Goal: Transaction & Acquisition: Purchase product/service

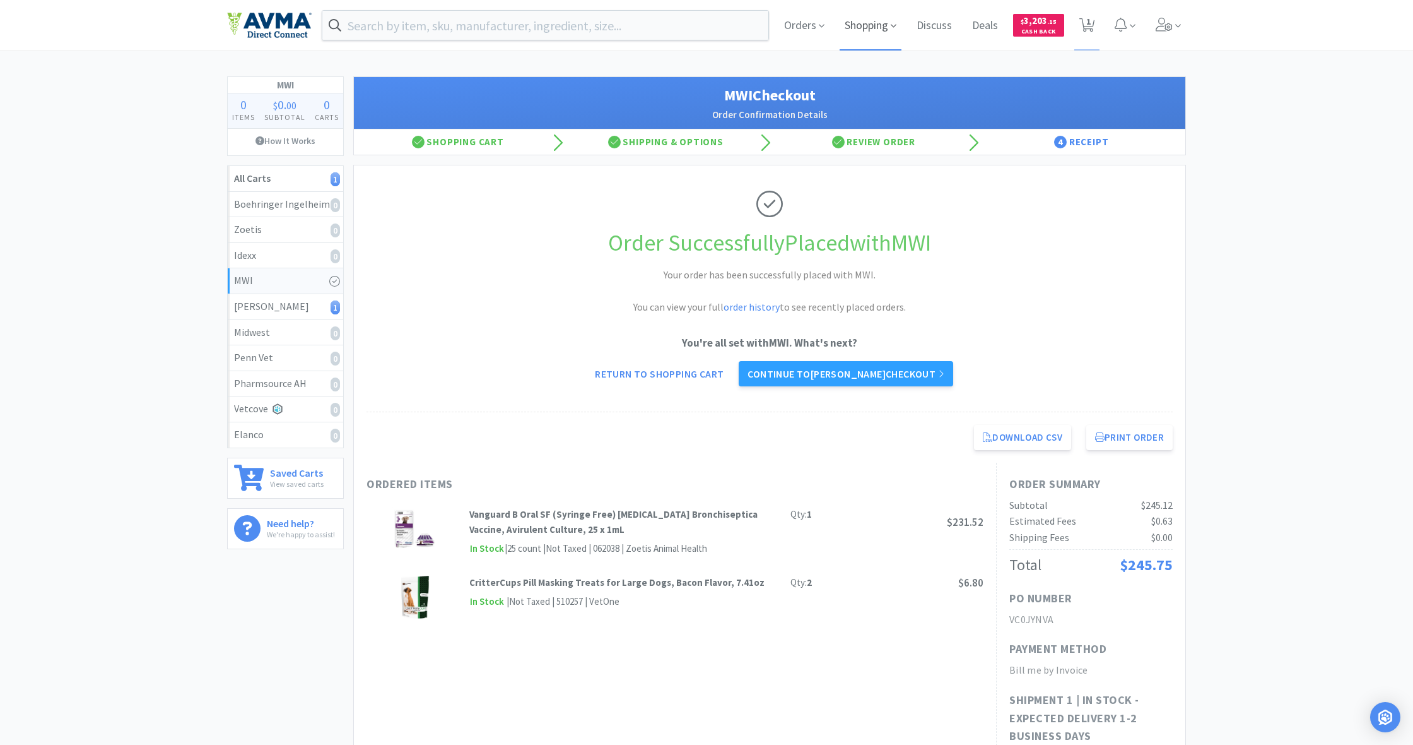
click at [835, 29] on span "Shopping" at bounding box center [871, 25] width 62 height 50
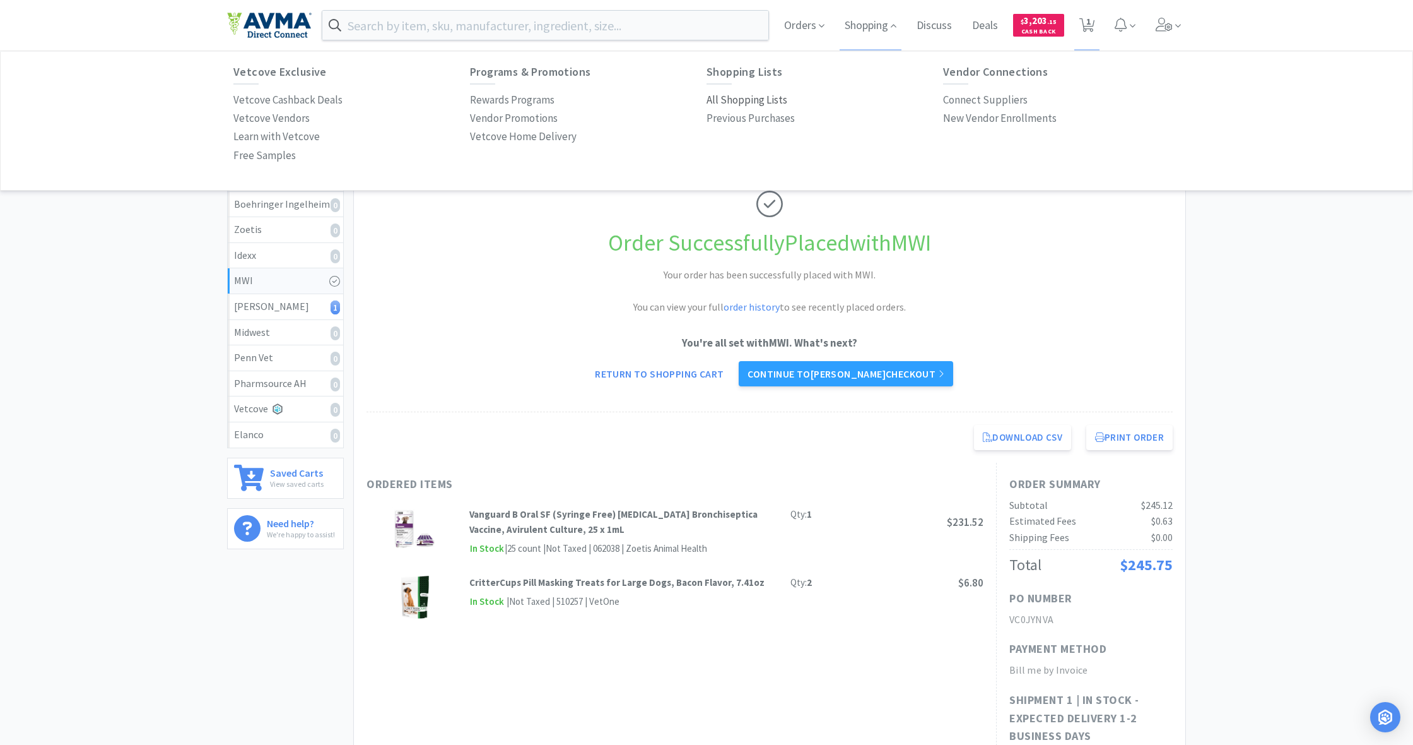
click at [760, 94] on p "All Shopping Lists" at bounding box center [747, 99] width 81 height 17
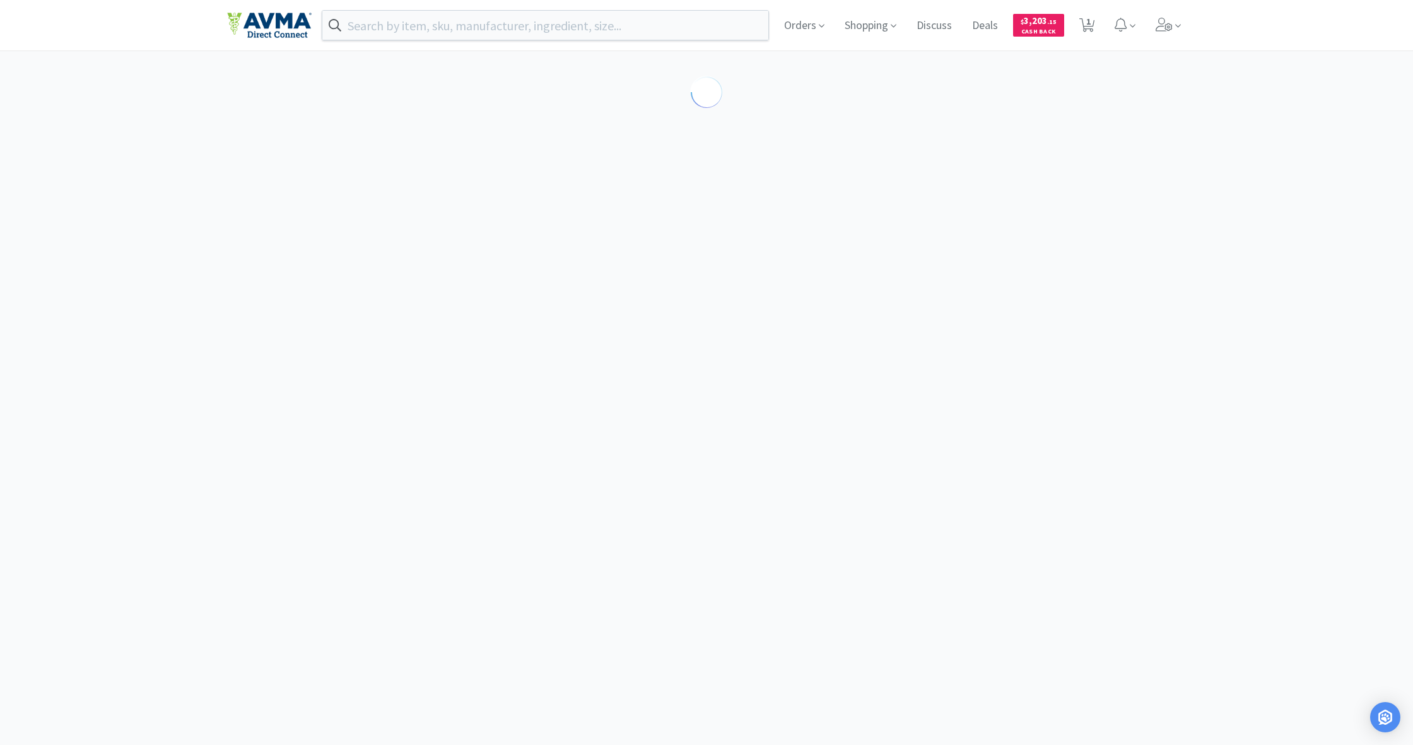
select select "4"
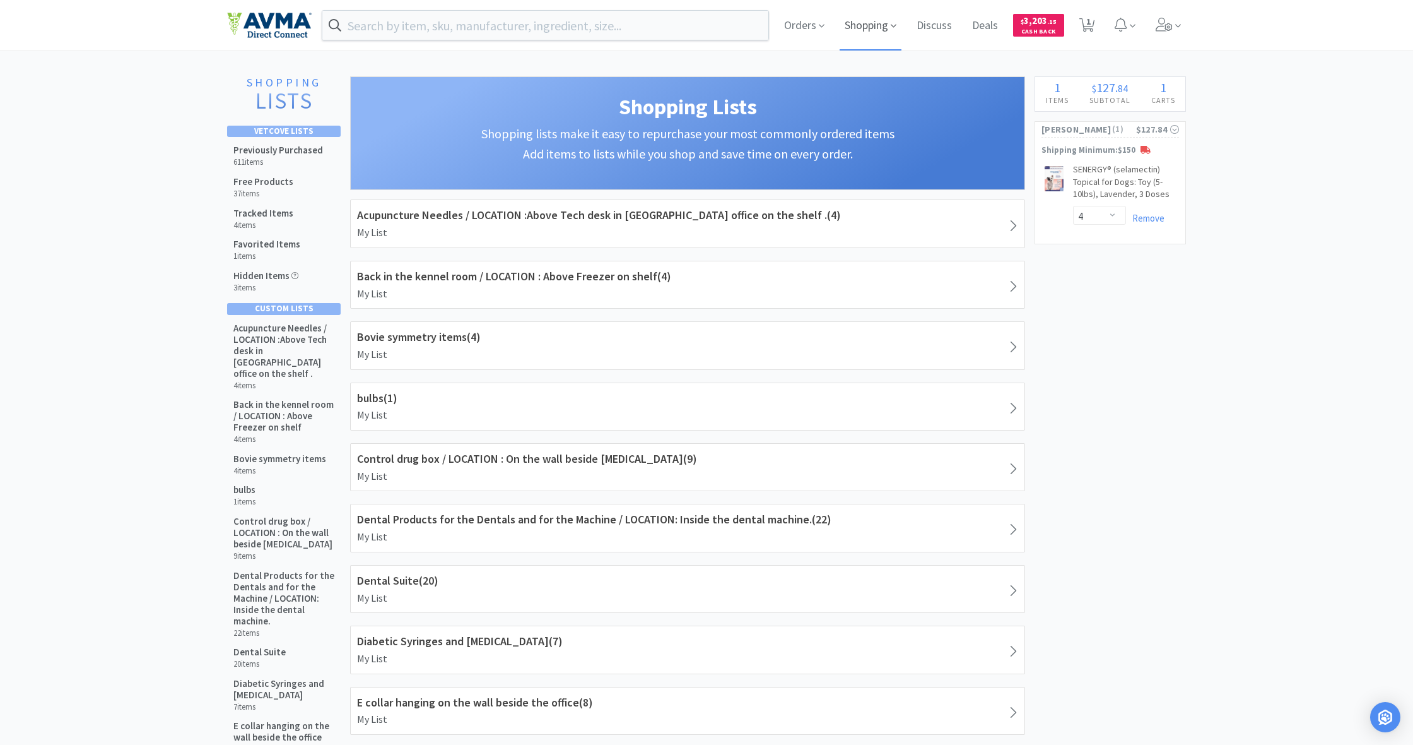
click at [835, 32] on span "Shopping" at bounding box center [871, 25] width 62 height 50
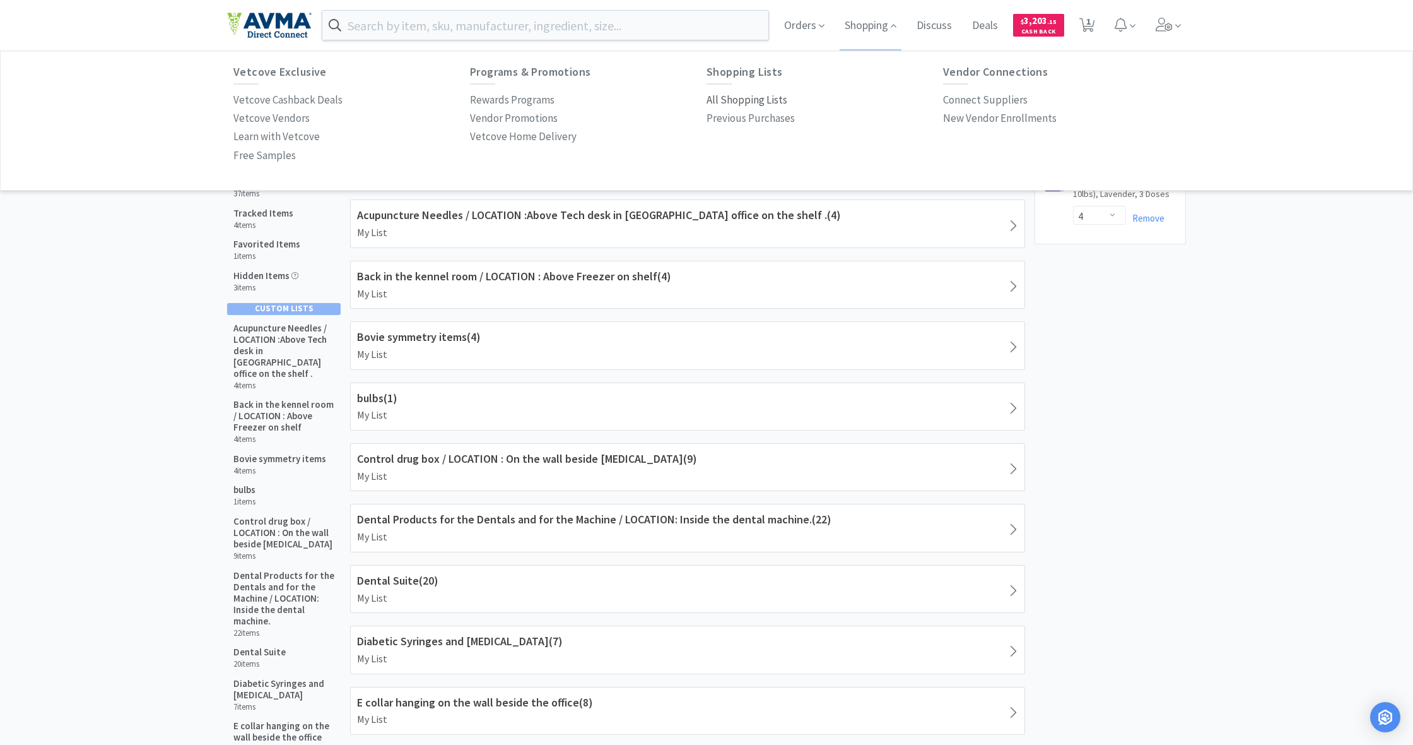
click at [757, 100] on p "All Shopping Lists" at bounding box center [747, 99] width 81 height 17
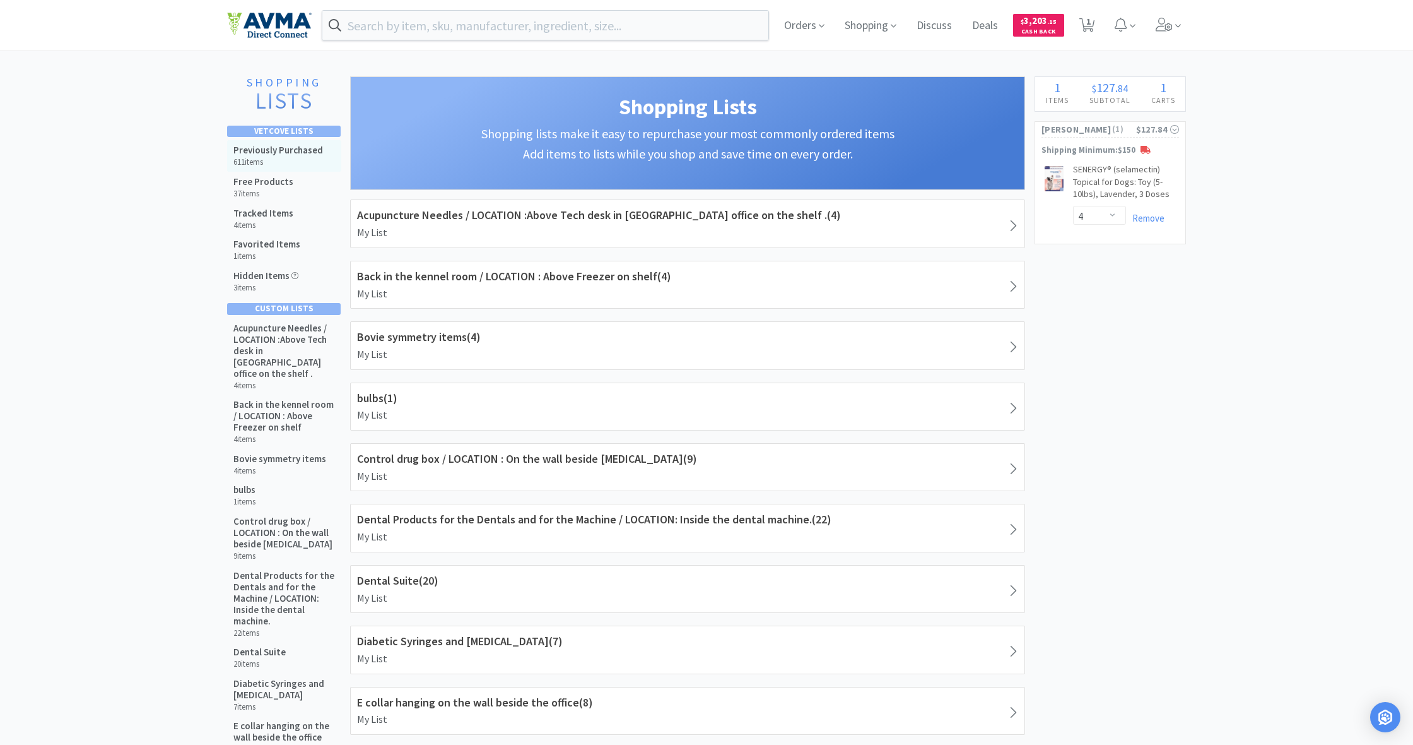
click at [287, 155] on div "Previously Purchased 611 items" at bounding box center [278, 155] width 90 height 23
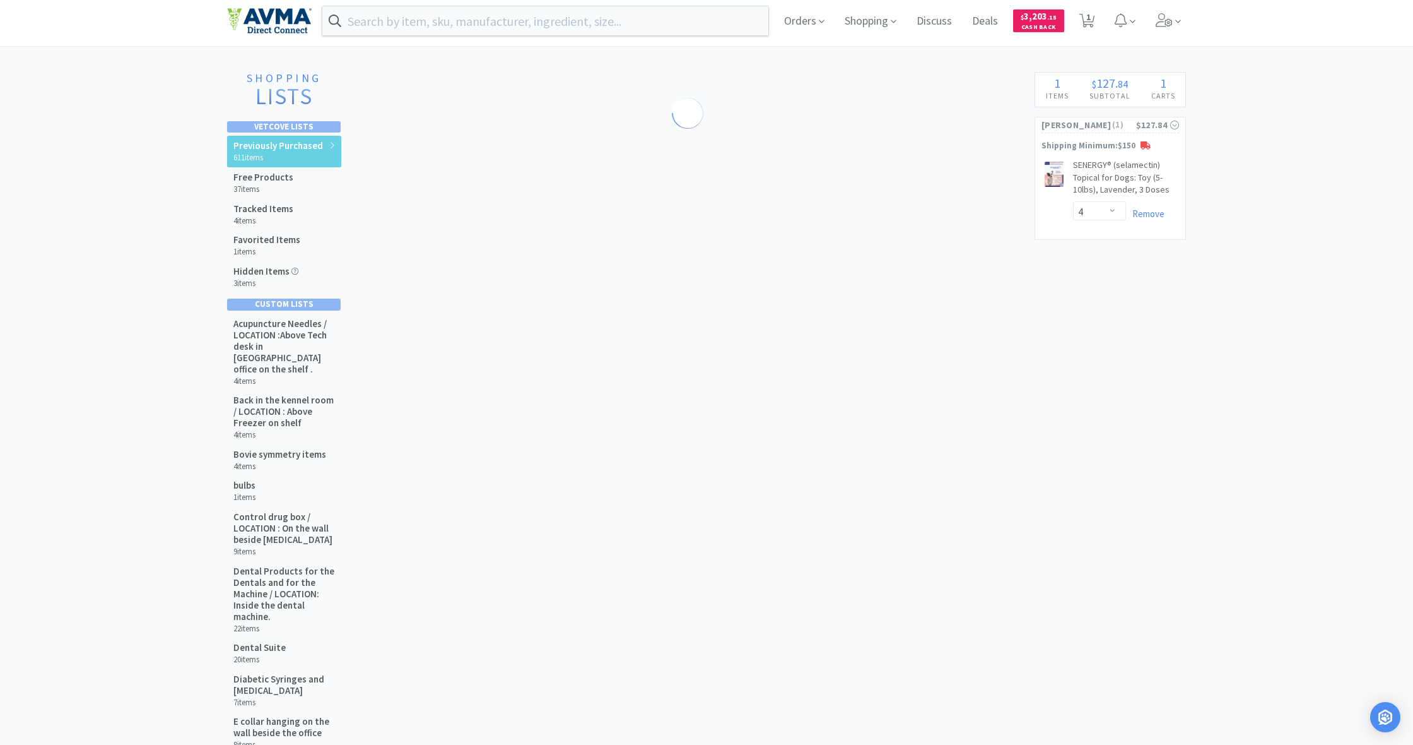
scroll to position [8, 0]
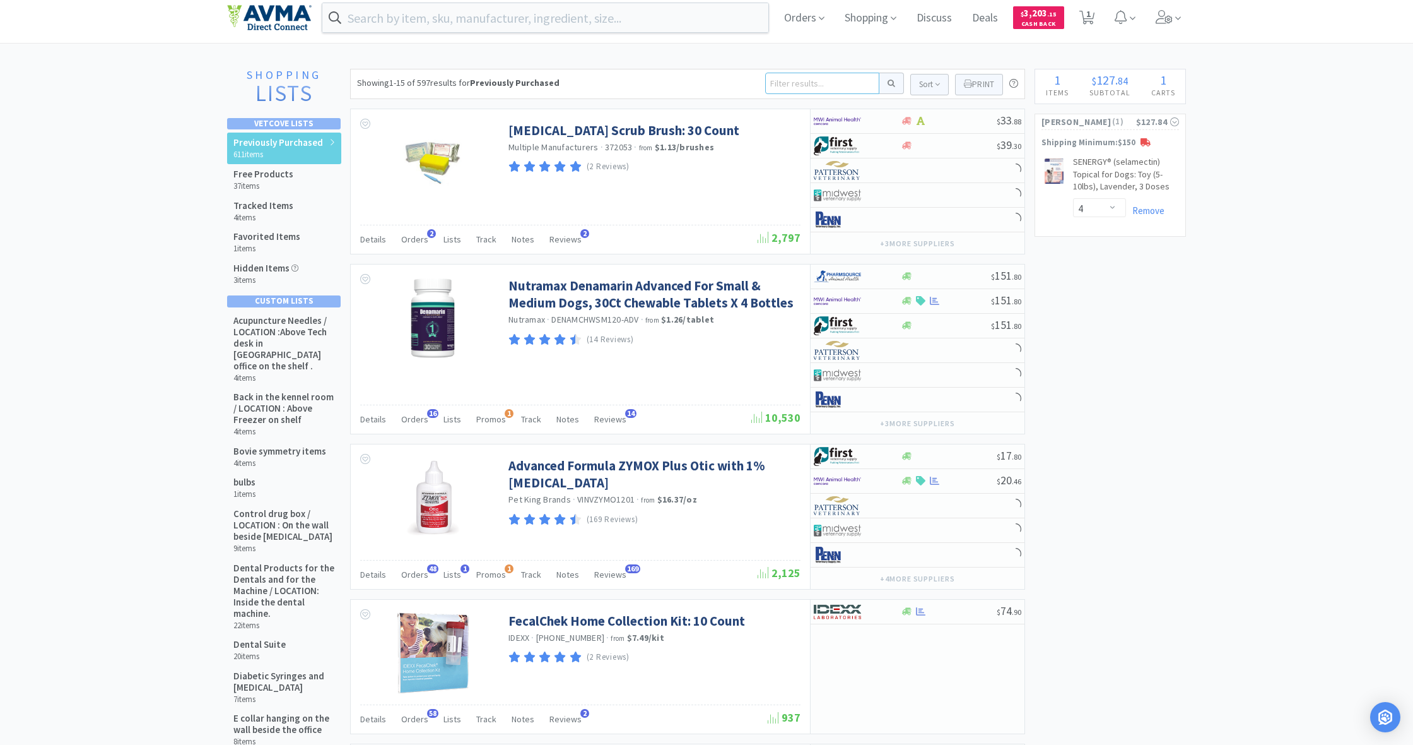
click at [779, 84] on input at bounding box center [822, 83] width 114 height 21
type input "azith"
click at [835, 83] on button at bounding box center [892, 83] width 25 height 21
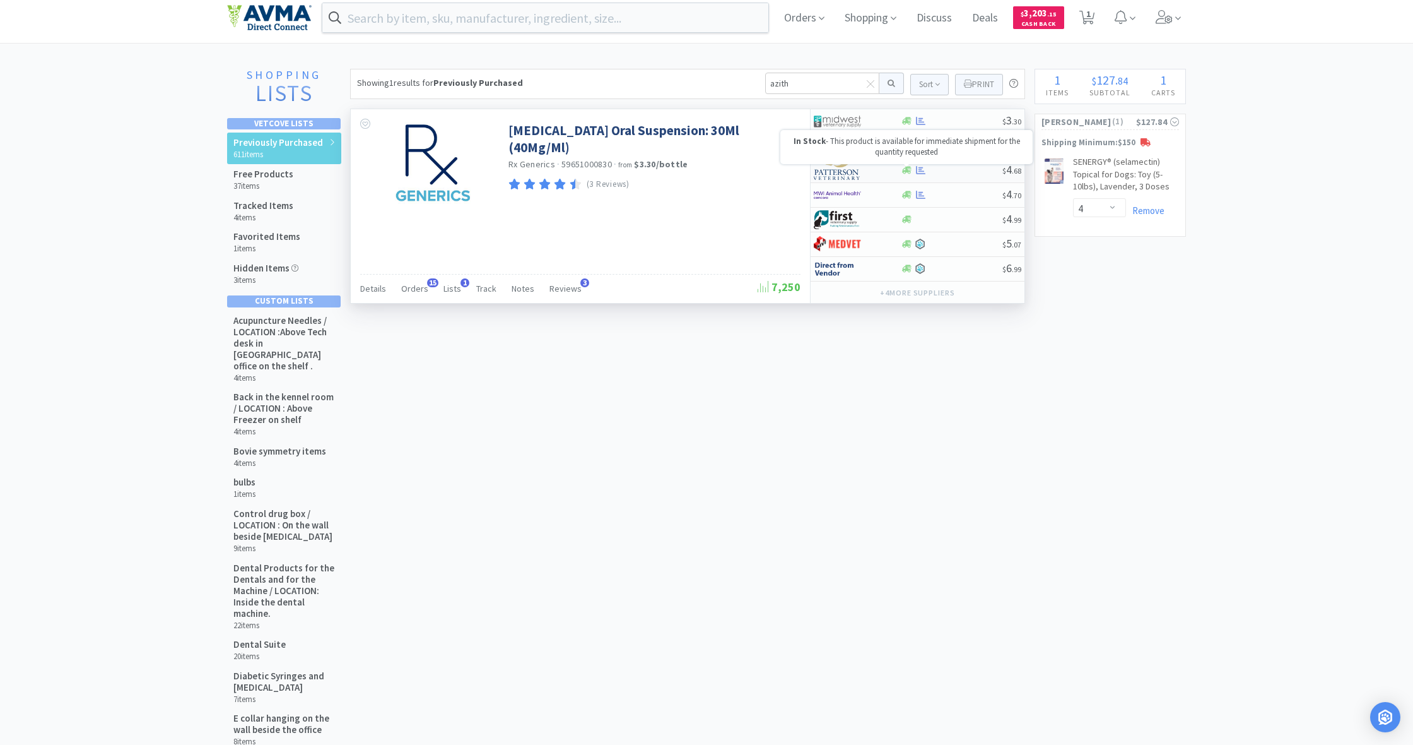
click at [835, 174] on icon at bounding box center [906, 169] width 9 height 9
select select "1"
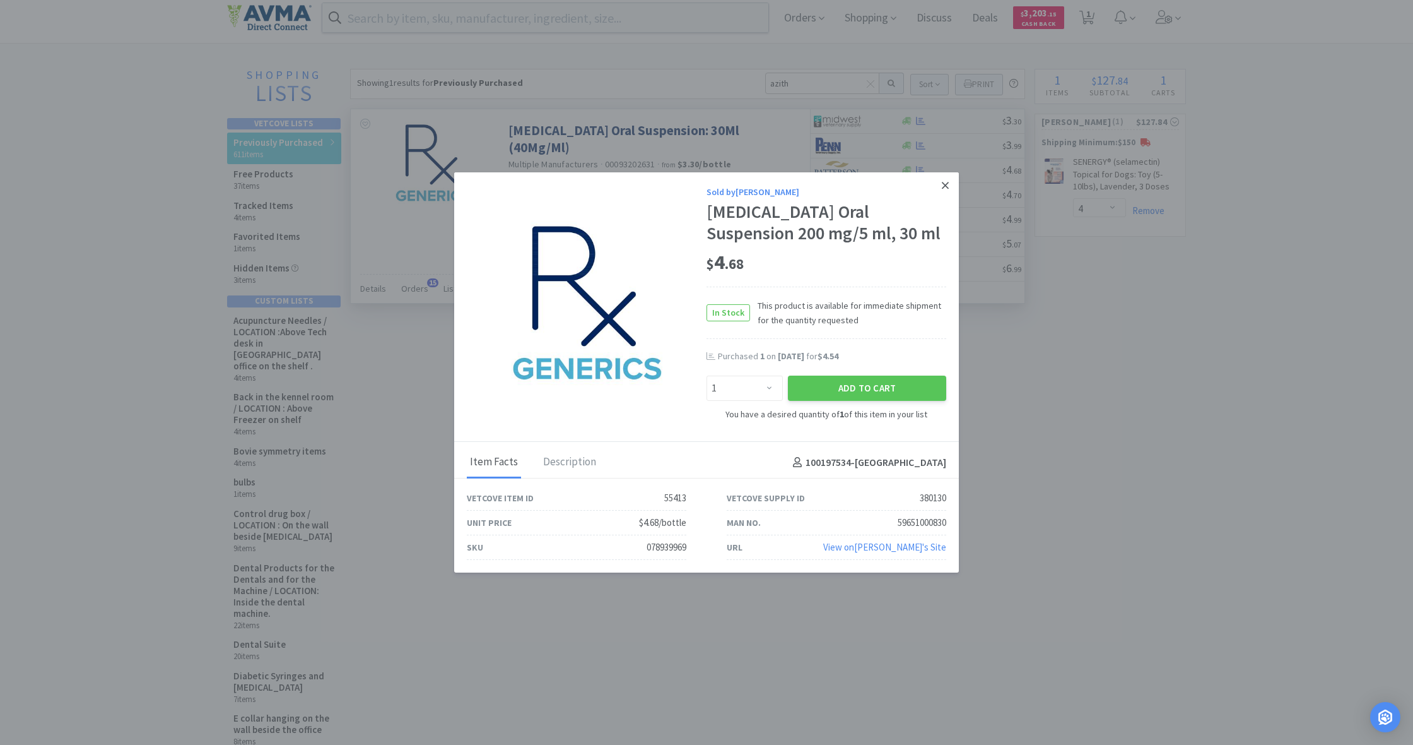
click at [835, 184] on icon at bounding box center [945, 185] width 7 height 11
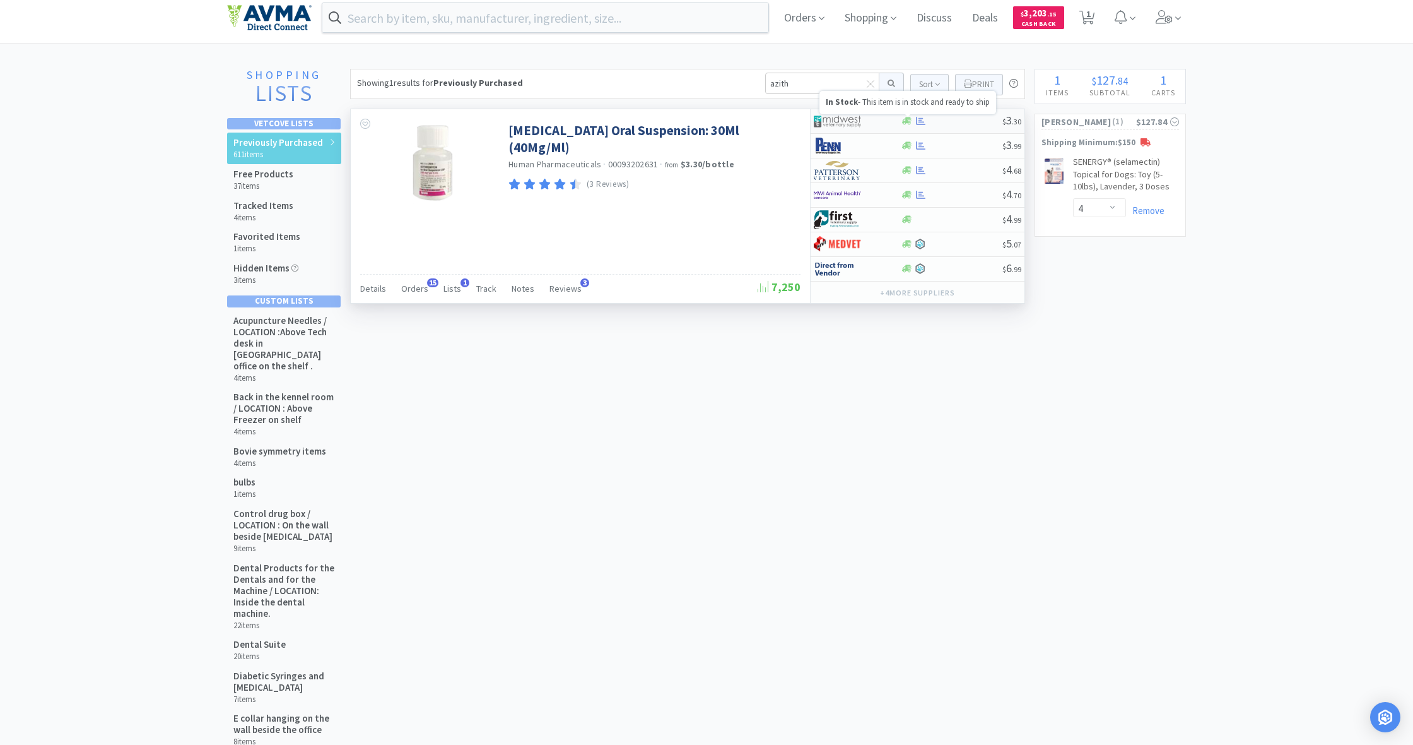
click at [835, 122] on icon at bounding box center [906, 121] width 9 height 8
select select "1"
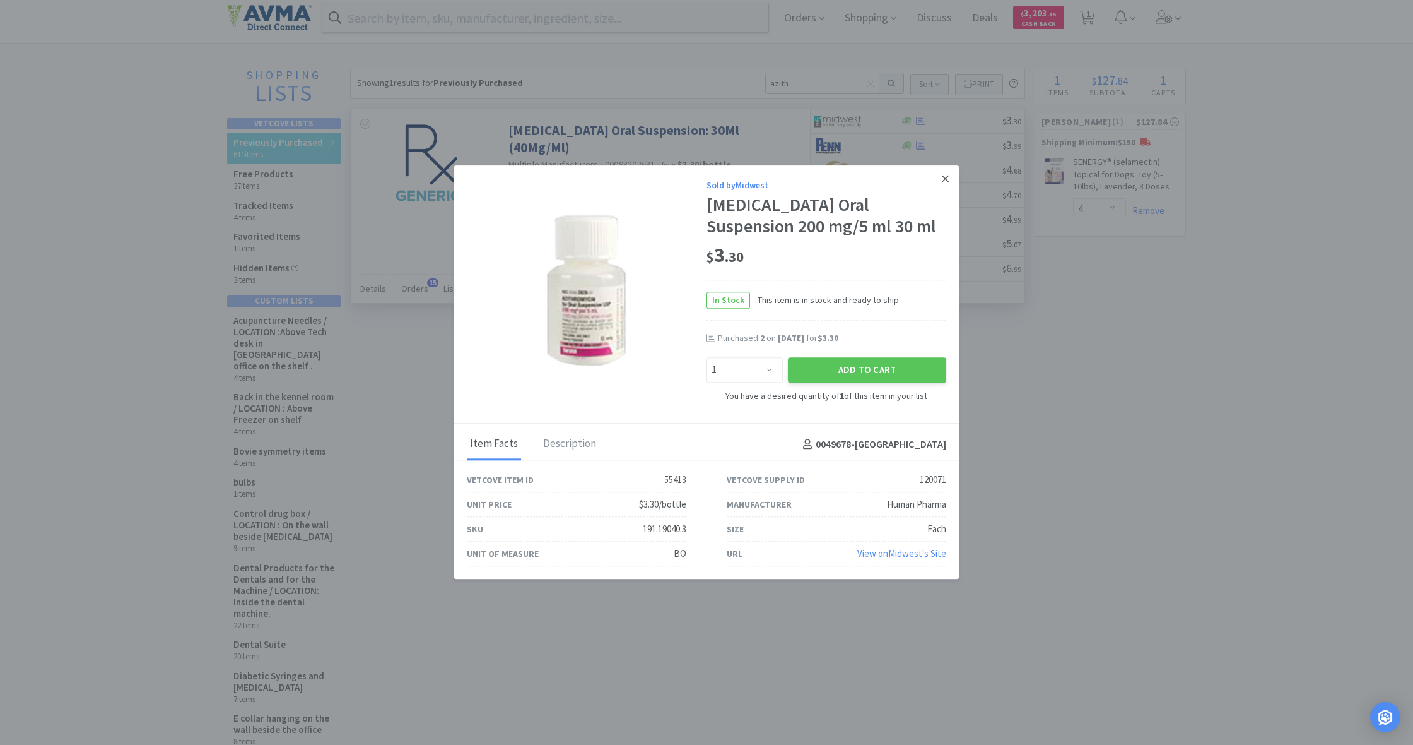
click at [835, 179] on icon at bounding box center [945, 178] width 7 height 11
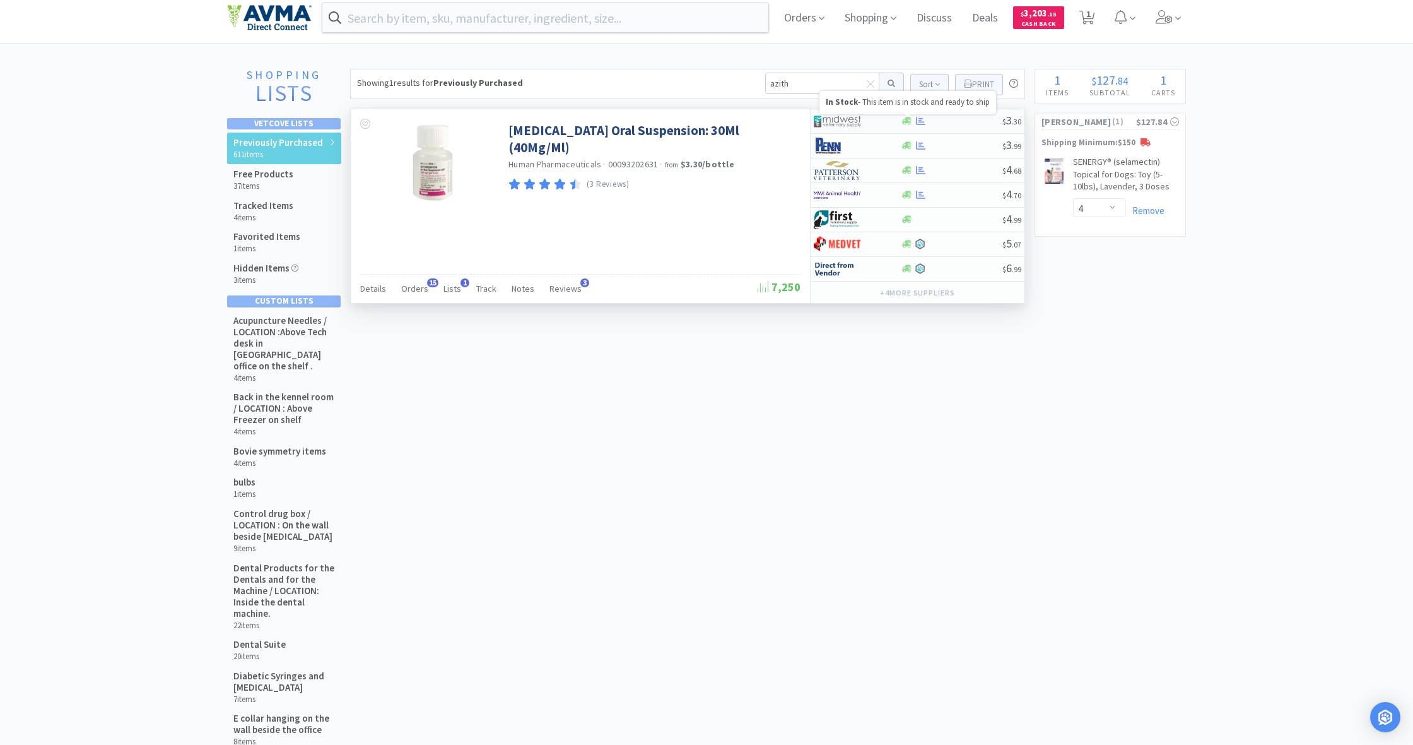
click at [835, 123] on icon at bounding box center [906, 121] width 9 height 8
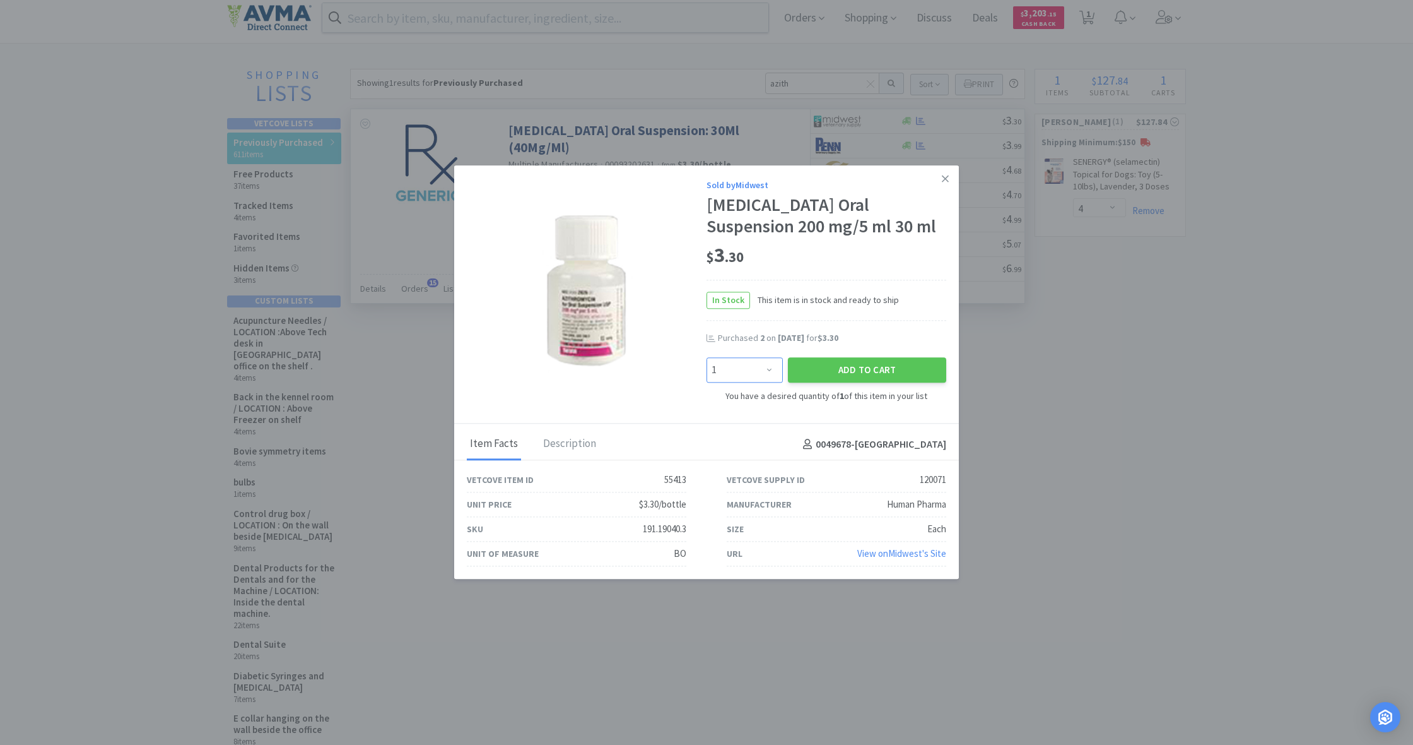
select select "2"
click at [835, 371] on button "Add to Cart" at bounding box center [867, 369] width 158 height 25
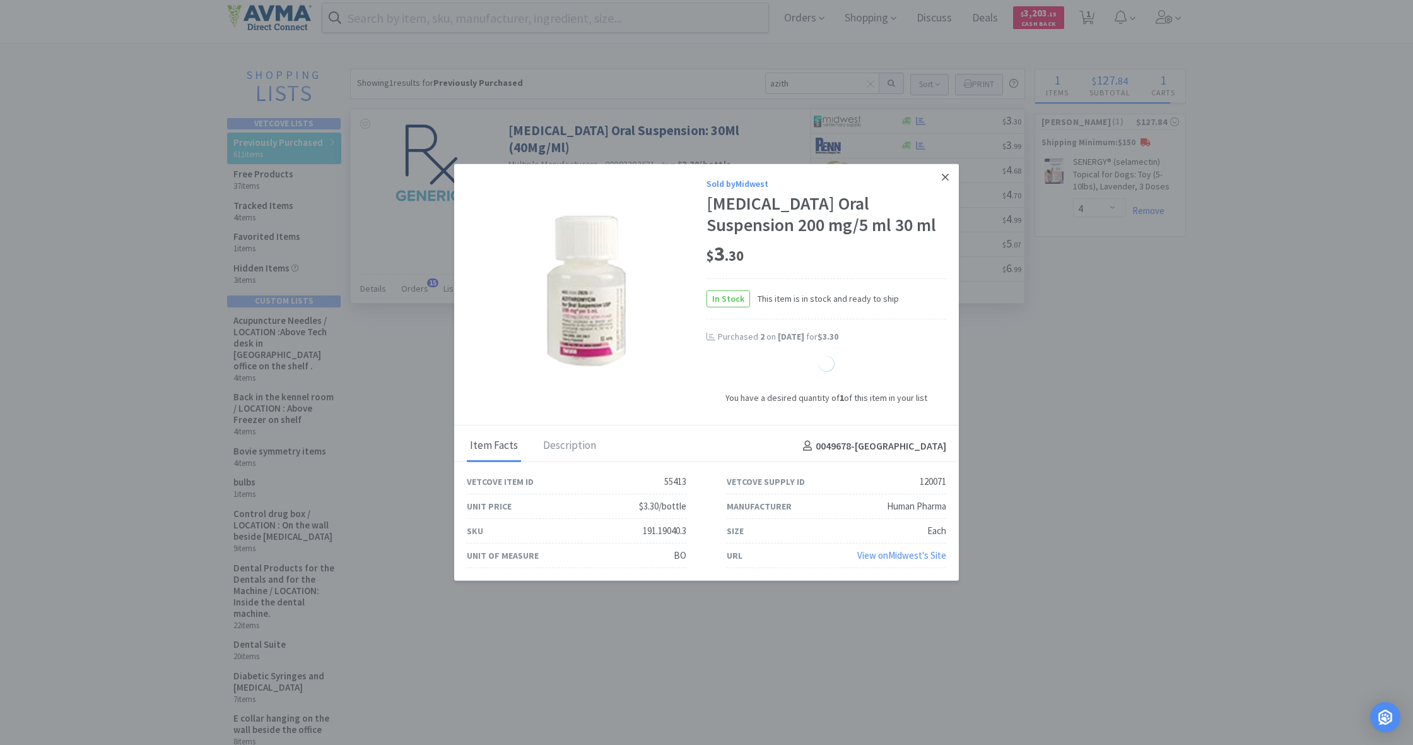
click at [835, 177] on icon at bounding box center [945, 177] width 7 height 7
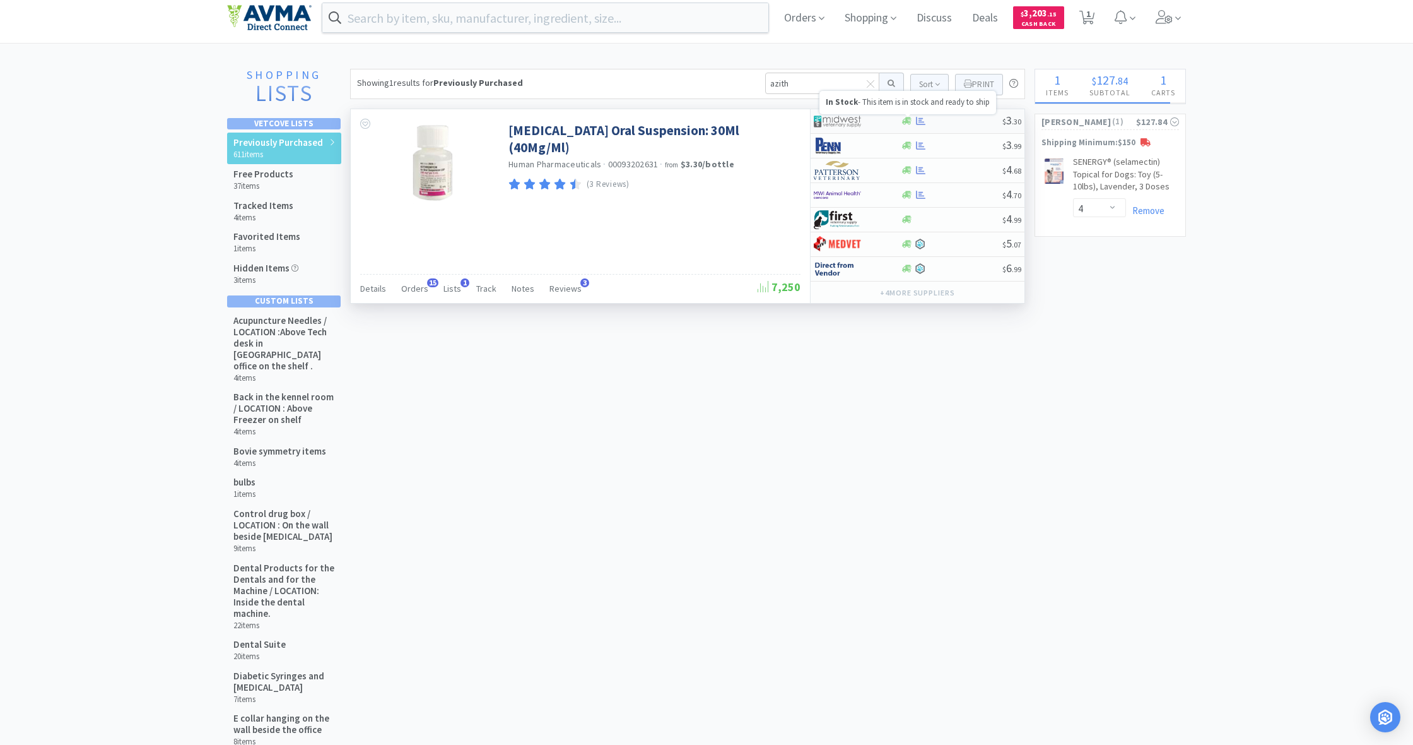
click at [835, 122] on icon at bounding box center [906, 121] width 9 height 8
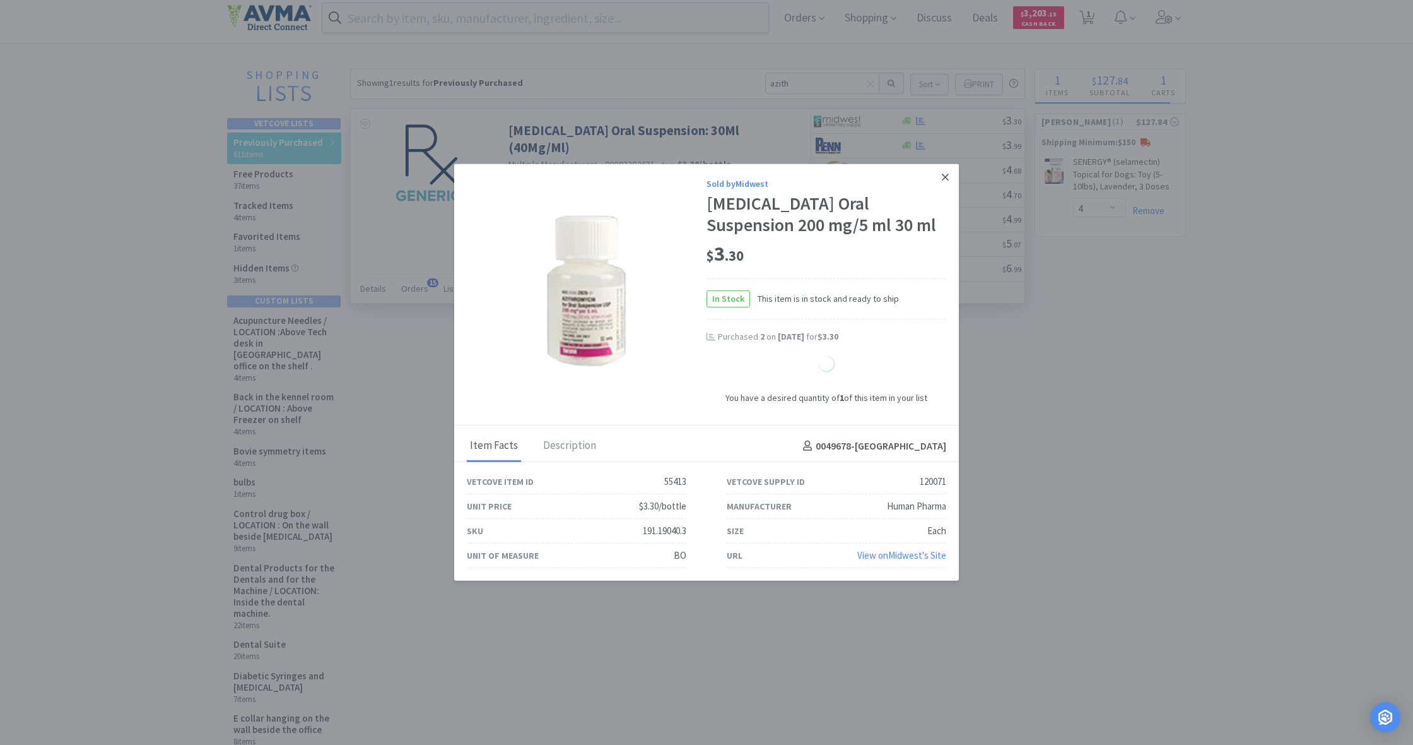
click at [835, 176] on icon at bounding box center [945, 177] width 7 height 7
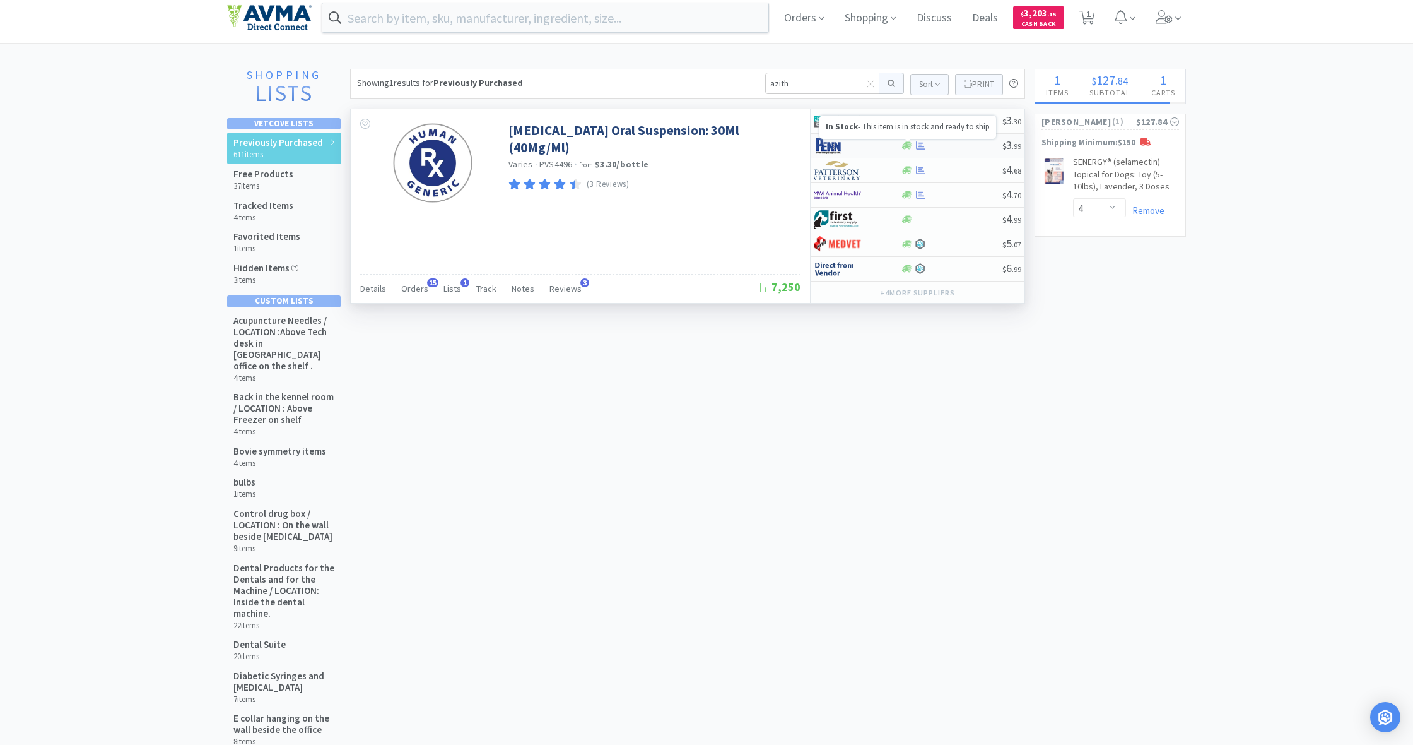
click at [835, 147] on icon at bounding box center [906, 146] width 9 height 8
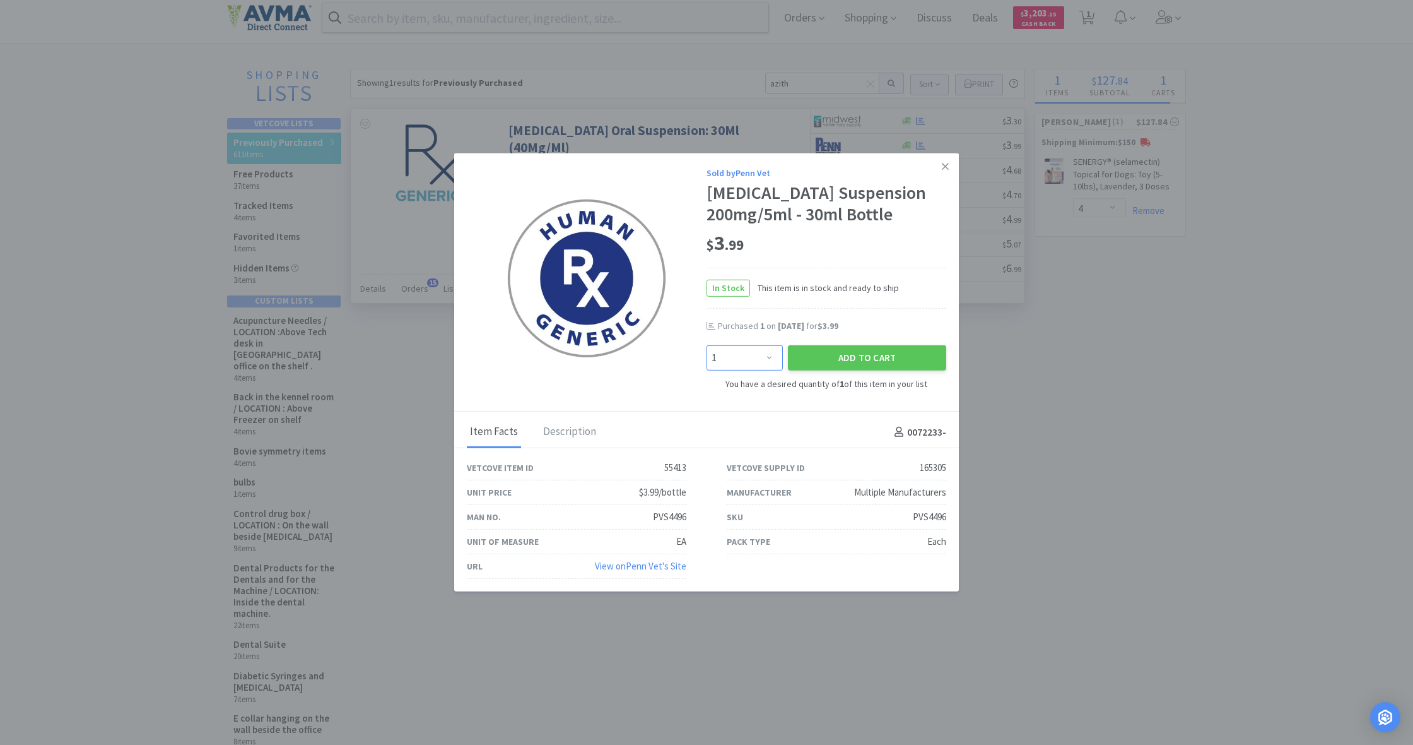
select select "2"
click at [835, 355] on button "Add to Cart" at bounding box center [867, 357] width 158 height 25
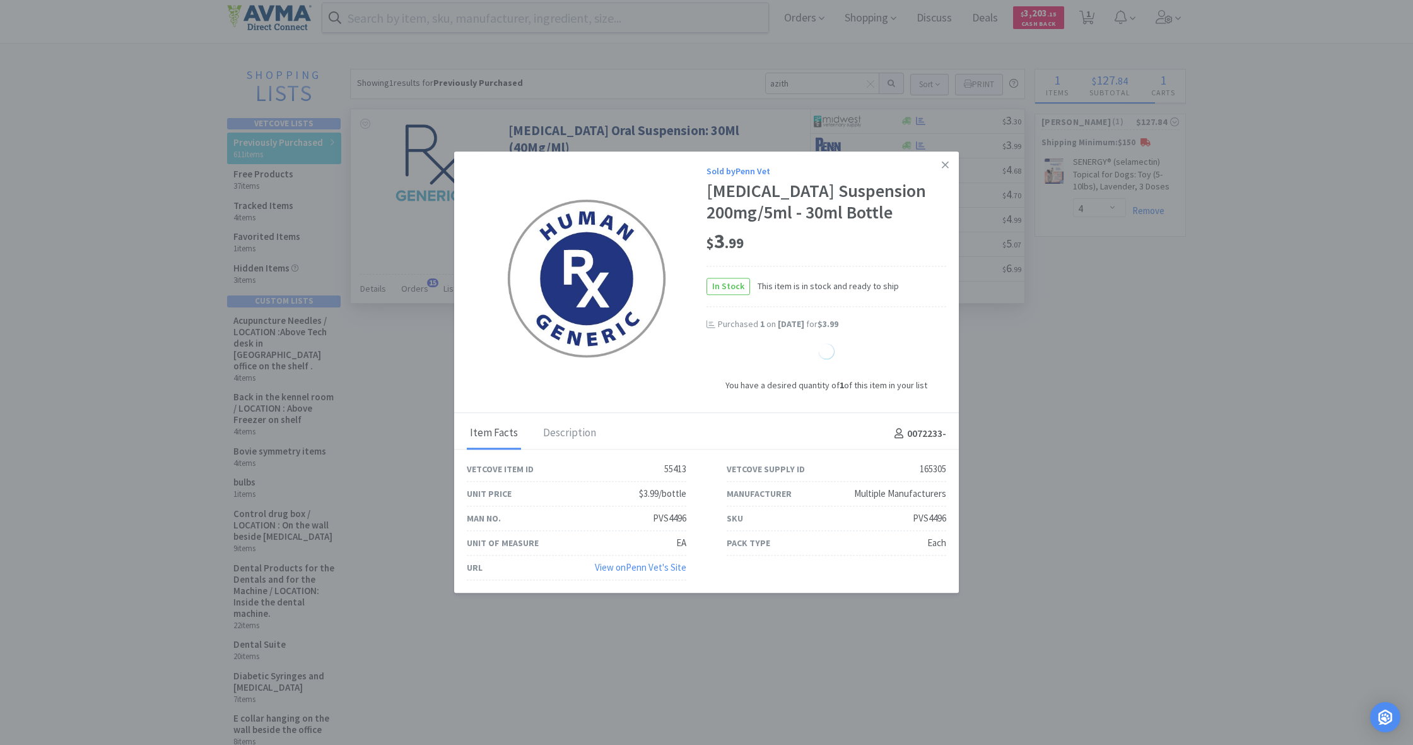
select select "2"
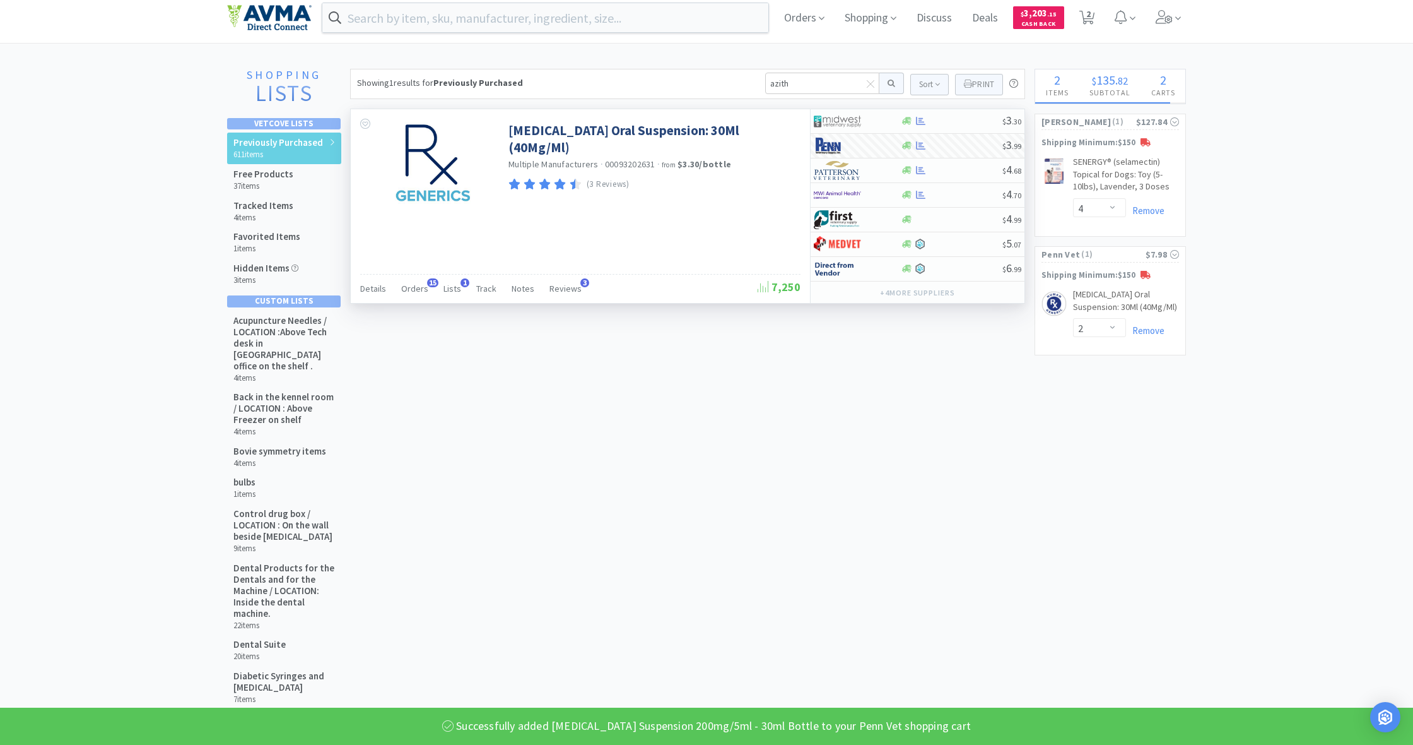
select select "2"
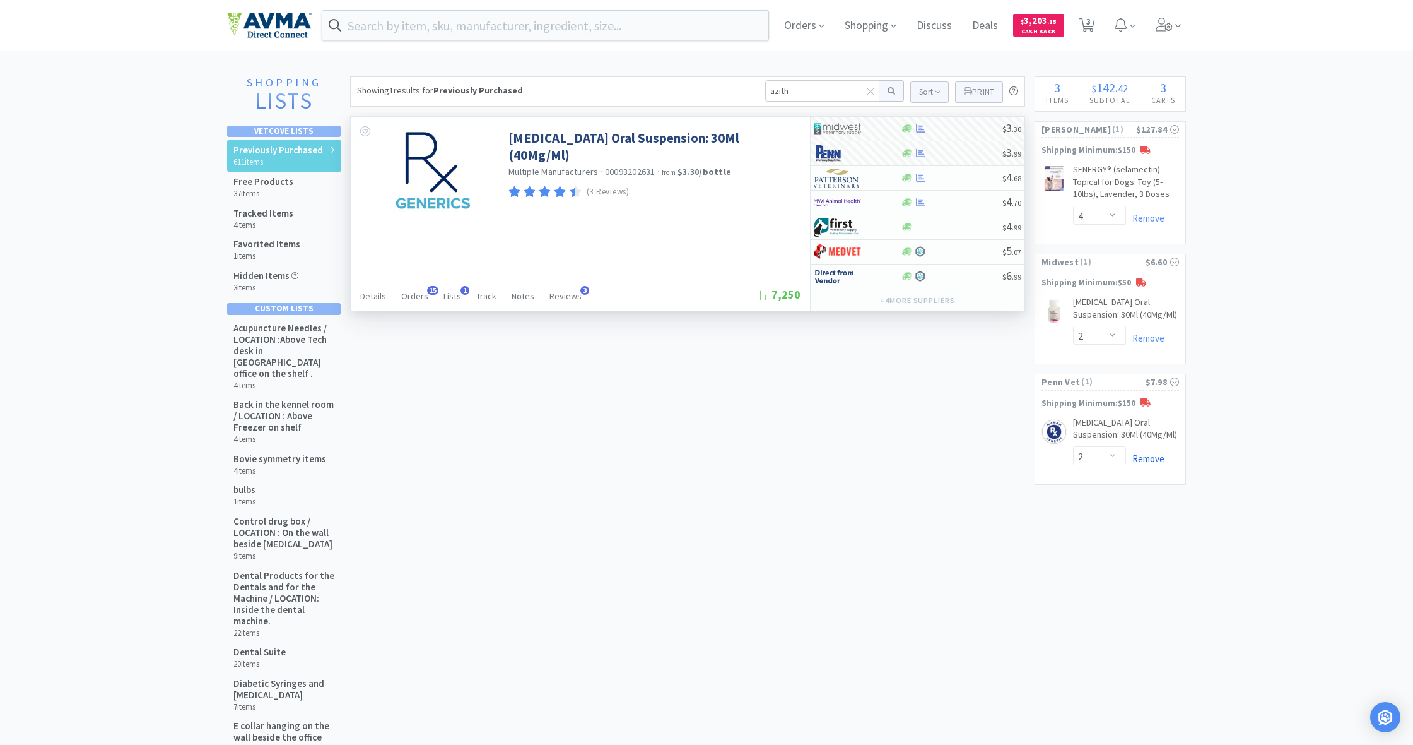
click at [835, 455] on link "Remove" at bounding box center [1145, 458] width 38 height 12
drag, startPoint x: 758, startPoint y: 89, endPoint x: 726, endPoint y: 88, distance: 31.6
click at [726, 88] on div "Showing 1 results for Previously Purchased azith Sort Print Previously Purchase…" at bounding box center [687, 91] width 675 height 30
